Goal: Task Accomplishment & Management: Manage account settings

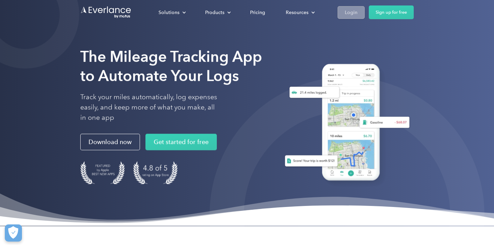
click at [354, 12] on div "Login" at bounding box center [351, 12] width 13 height 9
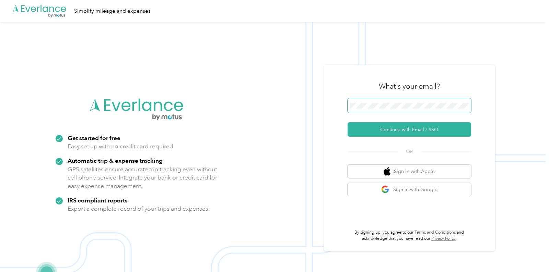
click at [393, 99] on span at bounding box center [410, 105] width 124 height 14
click at [395, 114] on div at bounding box center [410, 106] width 124 height 17
click at [395, 110] on span at bounding box center [410, 105] width 124 height 14
click at [411, 130] on button "Continue with Email / SSO" at bounding box center [410, 130] width 124 height 14
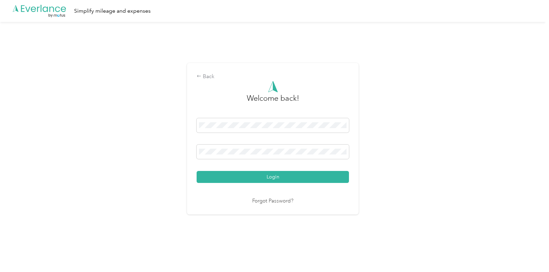
click at [197, 171] on button "Login" at bounding box center [273, 177] width 152 height 12
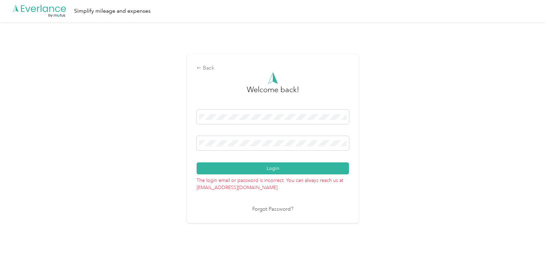
click at [160, 144] on div "Back Welcome back! Login The login email or password is incorrect. You can alwa…" at bounding box center [273, 142] width 546 height 240
click at [197, 163] on button "Login" at bounding box center [273, 169] width 152 height 12
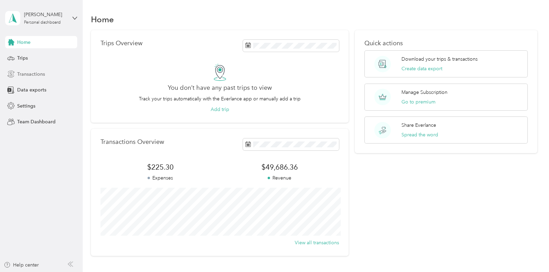
click at [30, 74] on span "Transactions" at bounding box center [31, 74] width 28 height 7
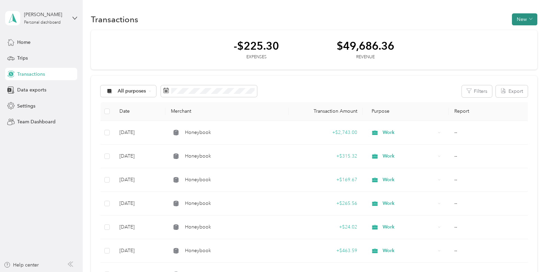
click at [528, 16] on button "New" at bounding box center [524, 19] width 25 height 12
click at [522, 42] on span "Revenue" at bounding box center [526, 43] width 19 height 7
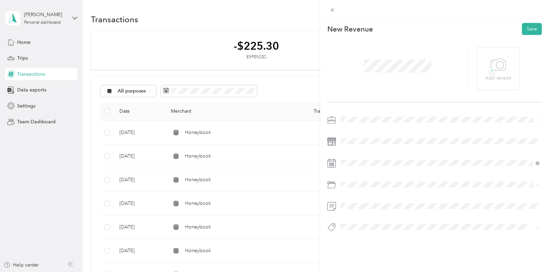
click at [361, 133] on div "Work" at bounding box center [440, 131] width 194 height 7
click at [533, 27] on button "Save" at bounding box center [532, 29] width 20 height 12
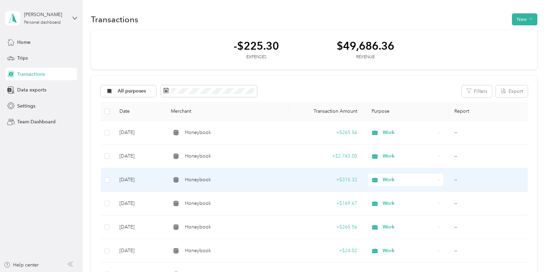
click at [303, 178] on div "+ $315.32" at bounding box center [325, 180] width 63 height 8
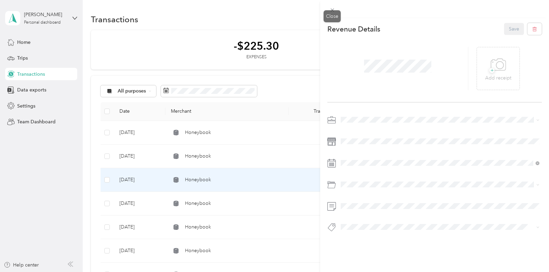
click at [332, 272] on div "This revenue cannot be edited because it is either under review, approved, or p…" at bounding box center [273, 272] width 546 height 0
click at [332, 12] on icon at bounding box center [332, 10] width 6 height 6
